Goal: Information Seeking & Learning: Learn about a topic

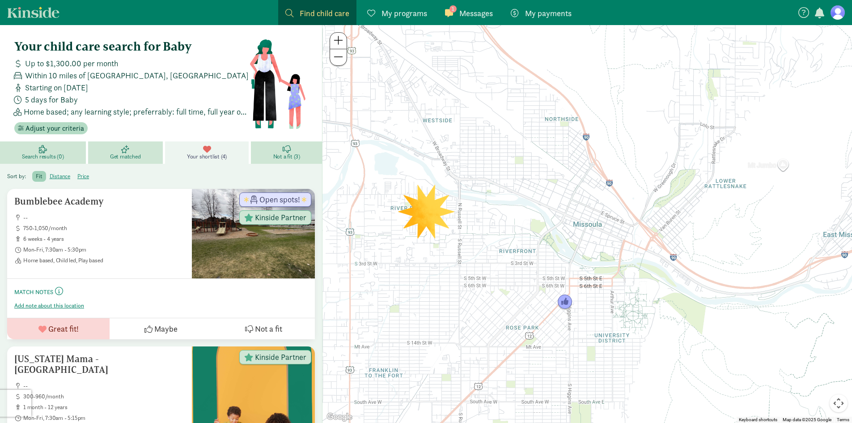
click at [33, 14] on link "Kinside" at bounding box center [33, 12] width 52 height 11
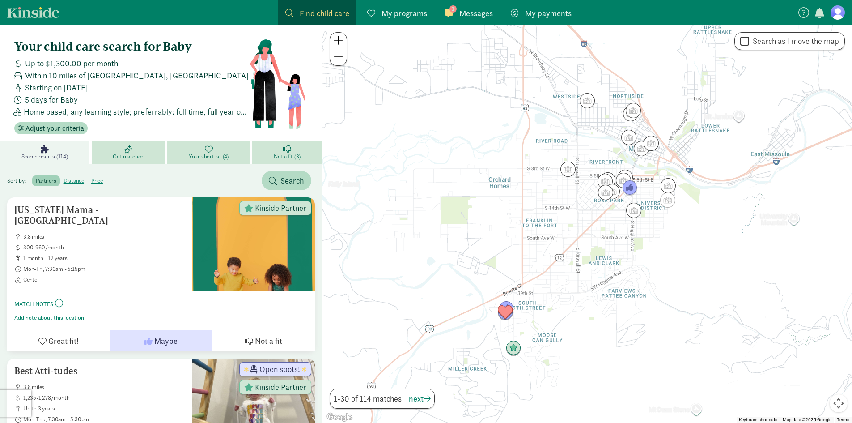
click at [465, 10] on span "Messages" at bounding box center [476, 13] width 34 height 12
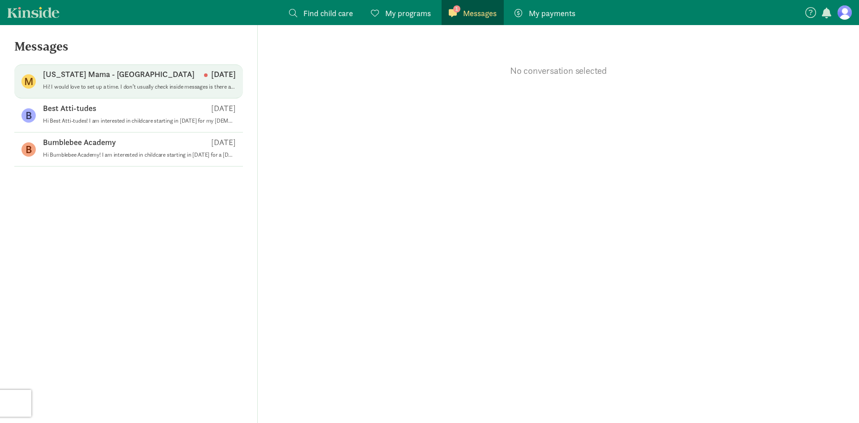
click at [167, 98] on div "M [US_STATE] Mama - [GEOGRAPHIC_DATA] [DATE] Hi! I would love to set up a time.…" at bounding box center [128, 115] width 228 height 34
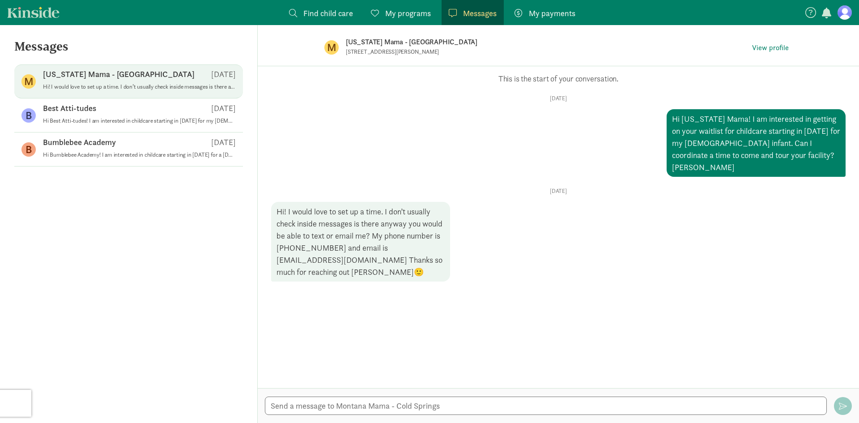
click at [104, 72] on p "[US_STATE] Mama - [GEOGRAPHIC_DATA]" at bounding box center [119, 74] width 152 height 11
click at [378, 45] on p "[US_STATE] Mama - [GEOGRAPHIC_DATA]" at bounding box center [487, 42] width 282 height 13
click at [402, 13] on span "My programs" at bounding box center [408, 13] width 46 height 12
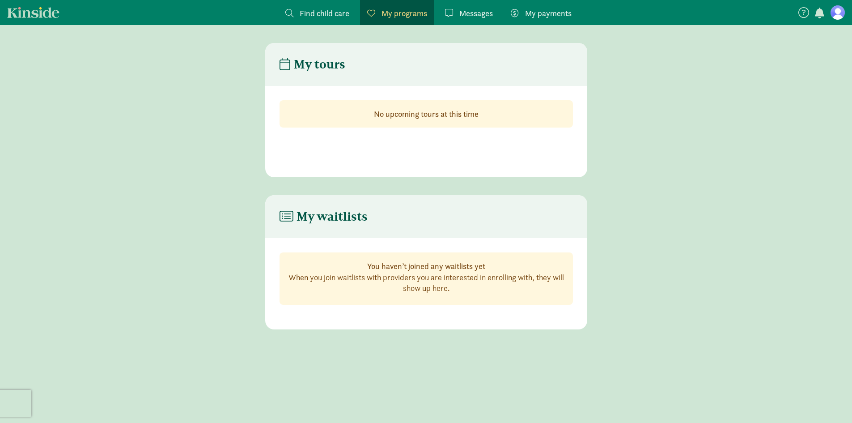
click at [333, 9] on span "Find child care" at bounding box center [325, 13] width 50 height 12
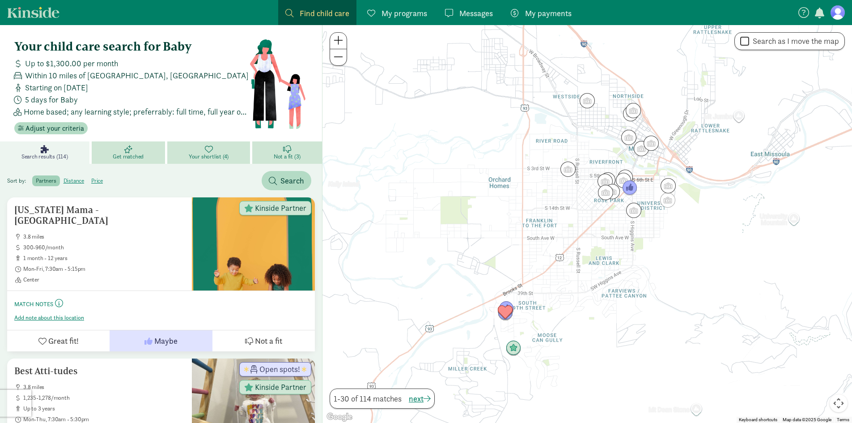
click at [194, 141] on div "Your child care search for Baby Up to $1,300.00 per month Within 10 miles of [G…" at bounding box center [161, 86] width 308 height 109
click at [212, 153] on span "Your shortlist (4)" at bounding box center [209, 156] width 40 height 7
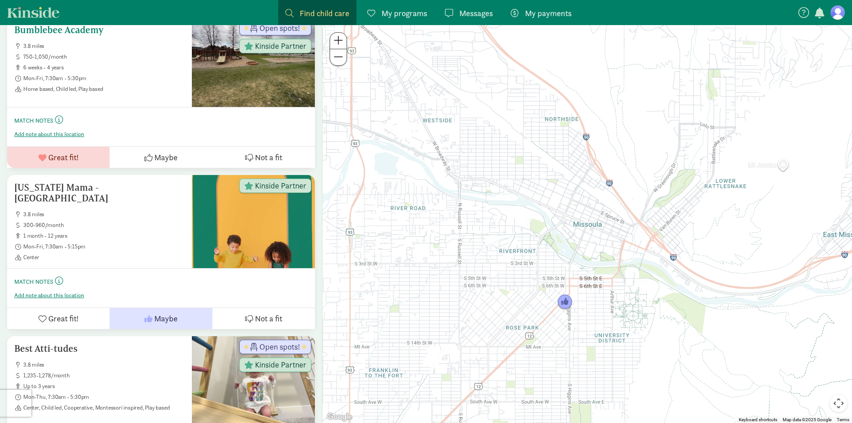
scroll to position [179, 0]
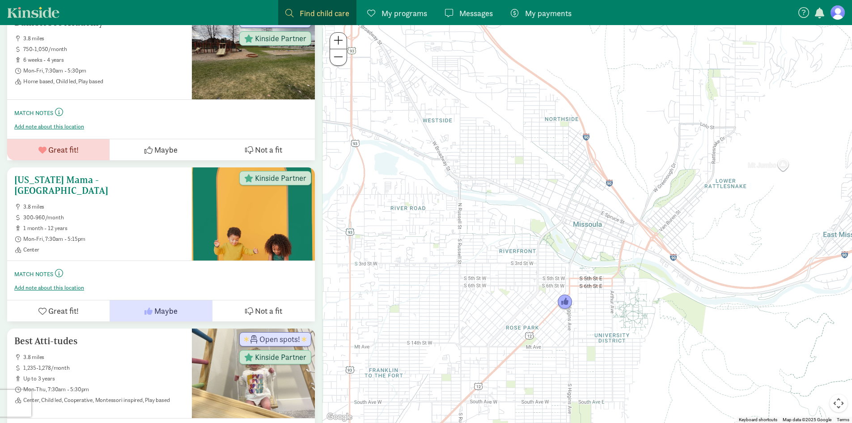
click at [122, 235] on span "Mon-Fri, 7:30am - 5:15pm" at bounding box center [103, 238] width 161 height 7
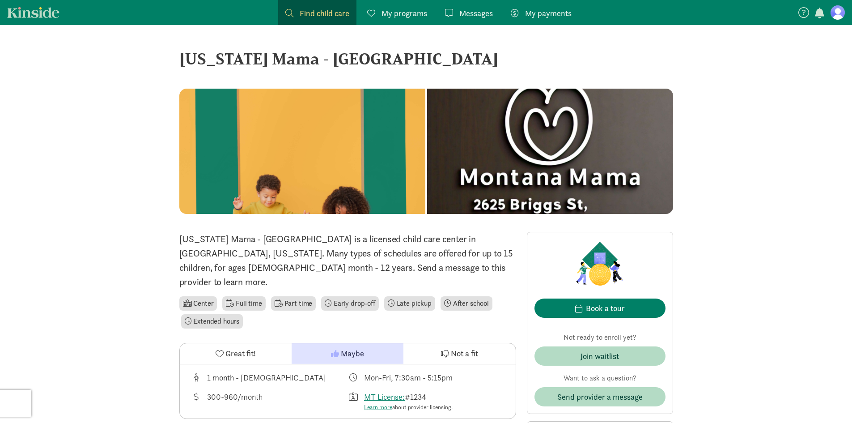
click at [408, 18] on span "My programs" at bounding box center [404, 13] width 46 height 12
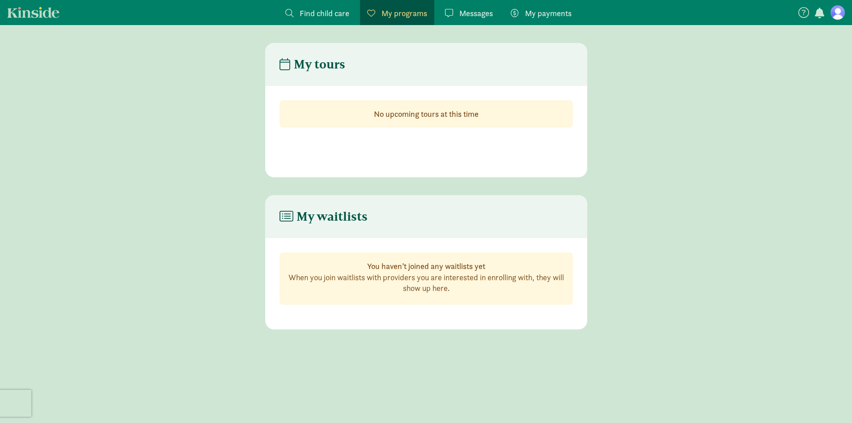
click at [336, 9] on span "Find child care" at bounding box center [325, 13] width 50 height 12
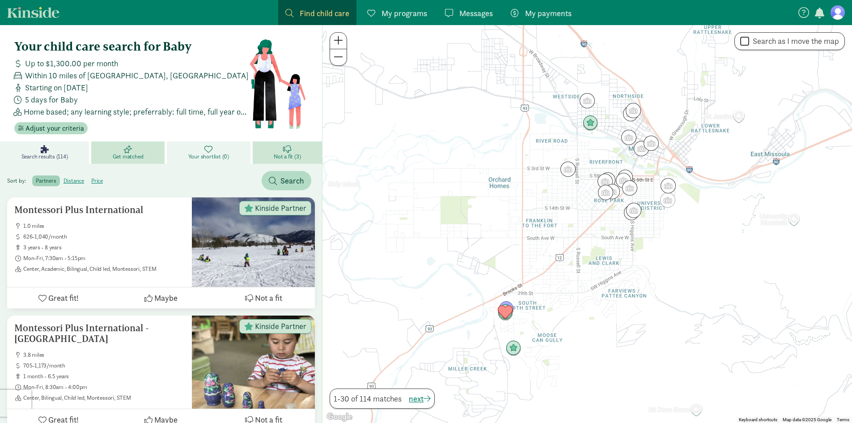
click at [199, 150] on link "Your shortlist (0)" at bounding box center [210, 152] width 86 height 22
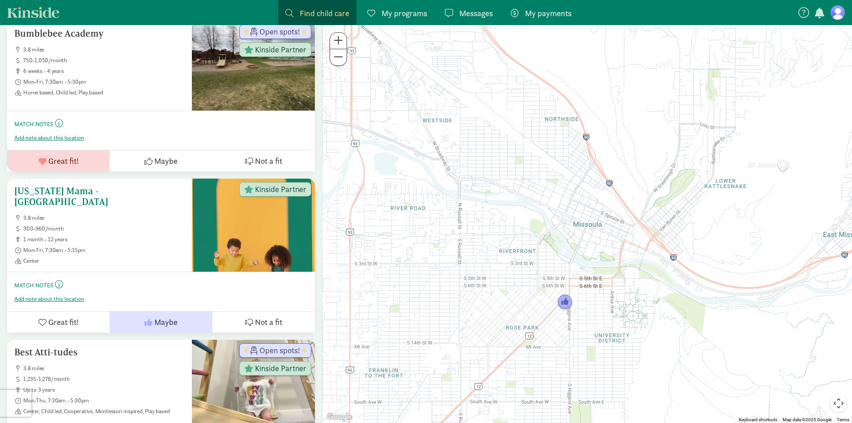
scroll to position [179, 0]
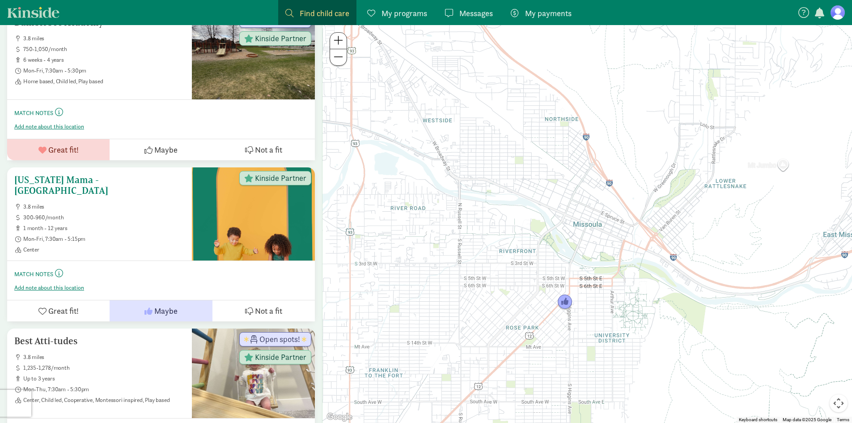
click at [114, 203] on span "3.8 miles" at bounding box center [103, 206] width 161 height 7
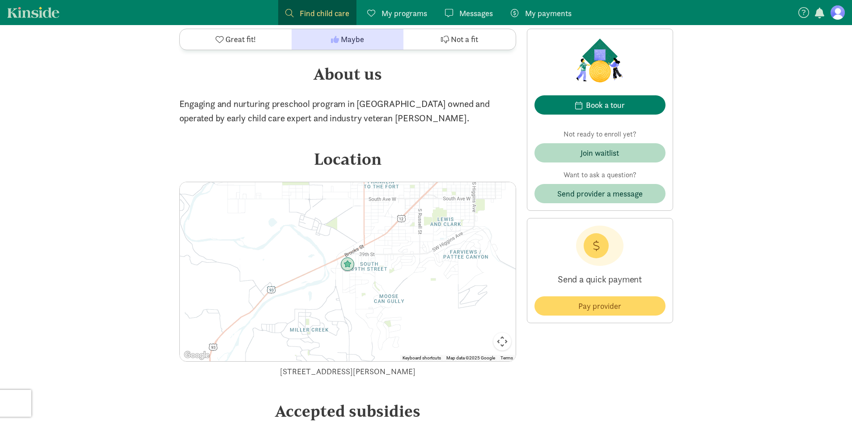
scroll to position [990, 0]
